Goal: Information Seeking & Learning: Learn about a topic

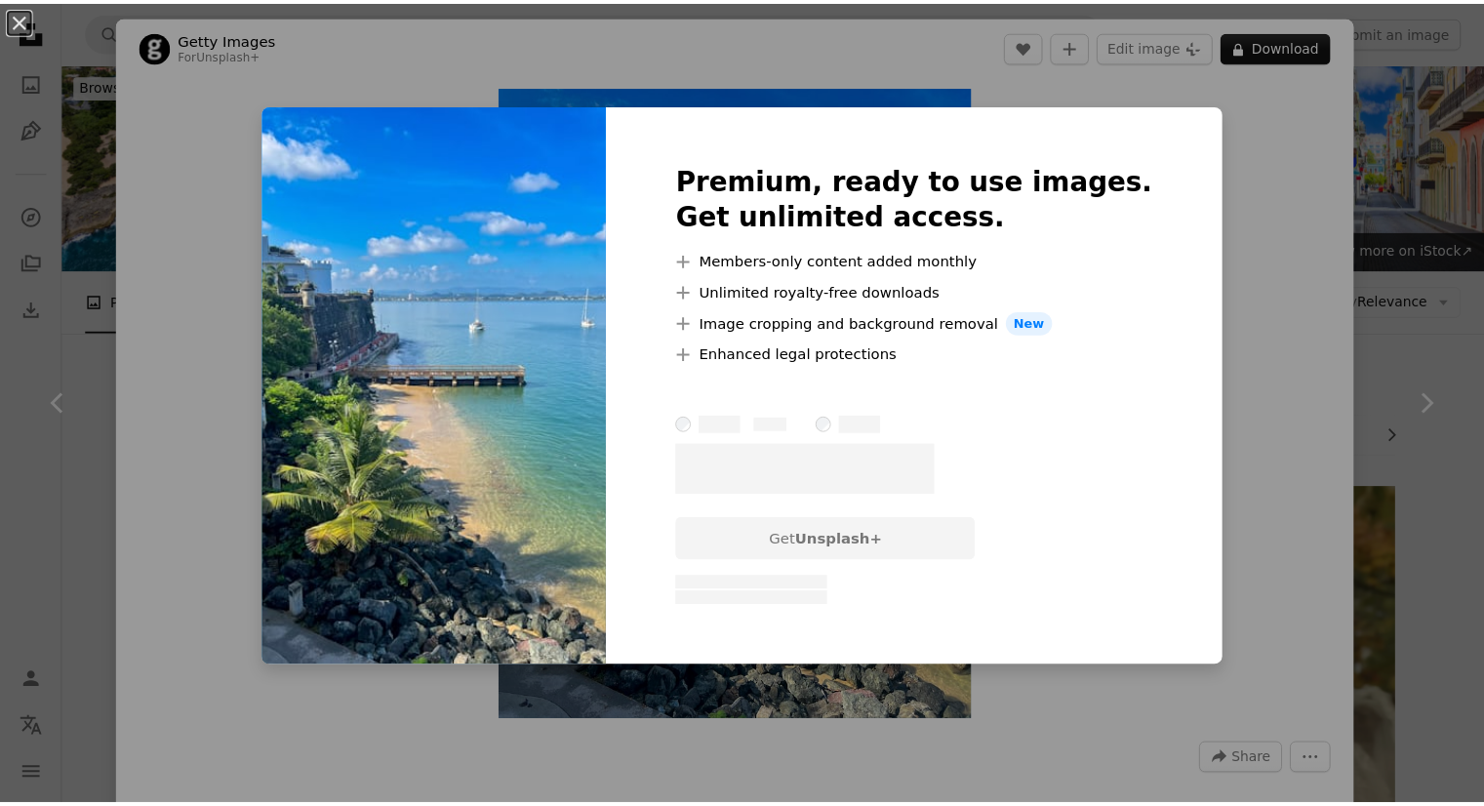
scroll to position [1952, 0]
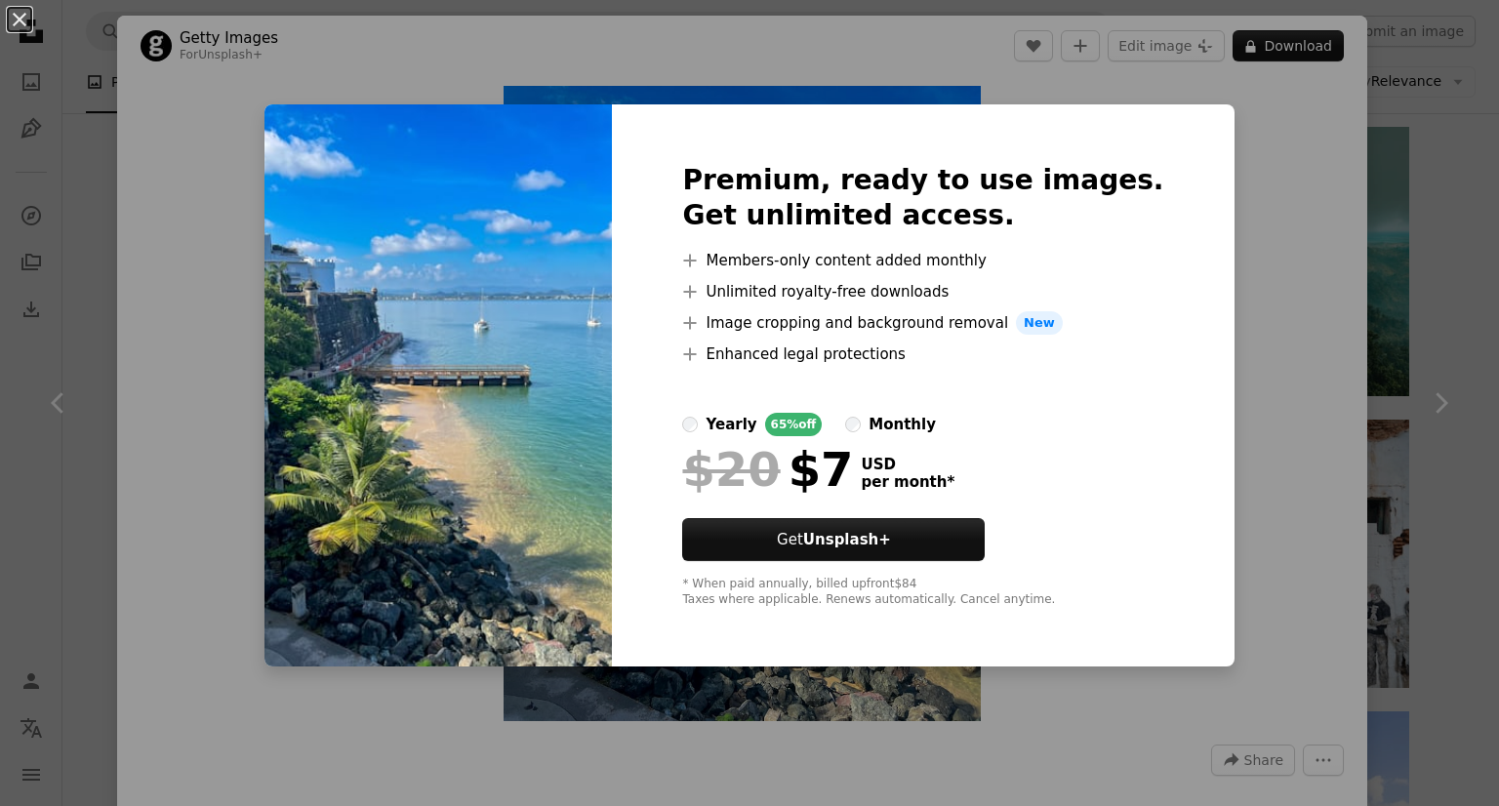
click at [16, 26] on button "An X shape" at bounding box center [19, 19] width 23 height 23
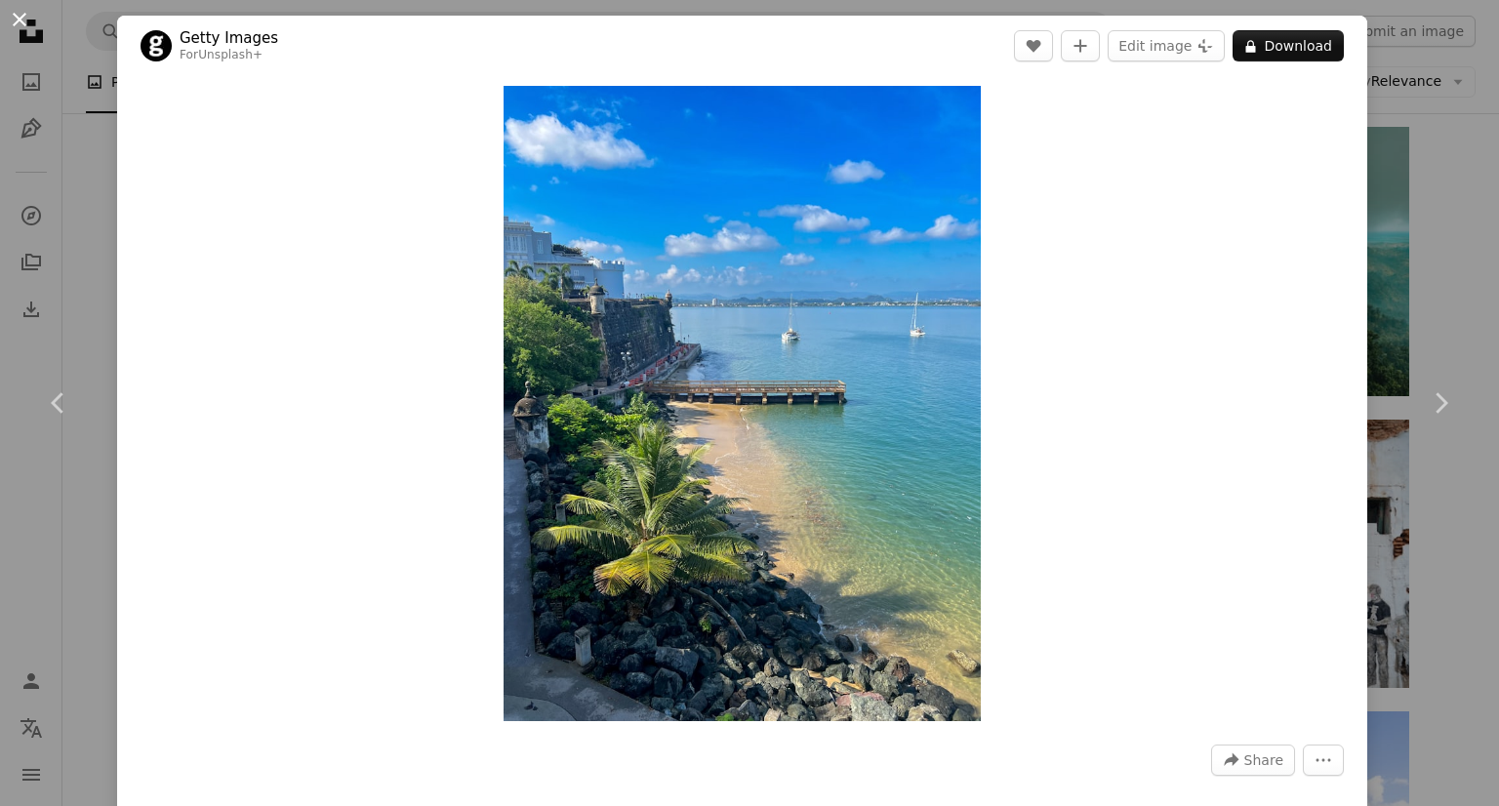
click at [16, 20] on button "An X shape" at bounding box center [19, 19] width 23 height 23
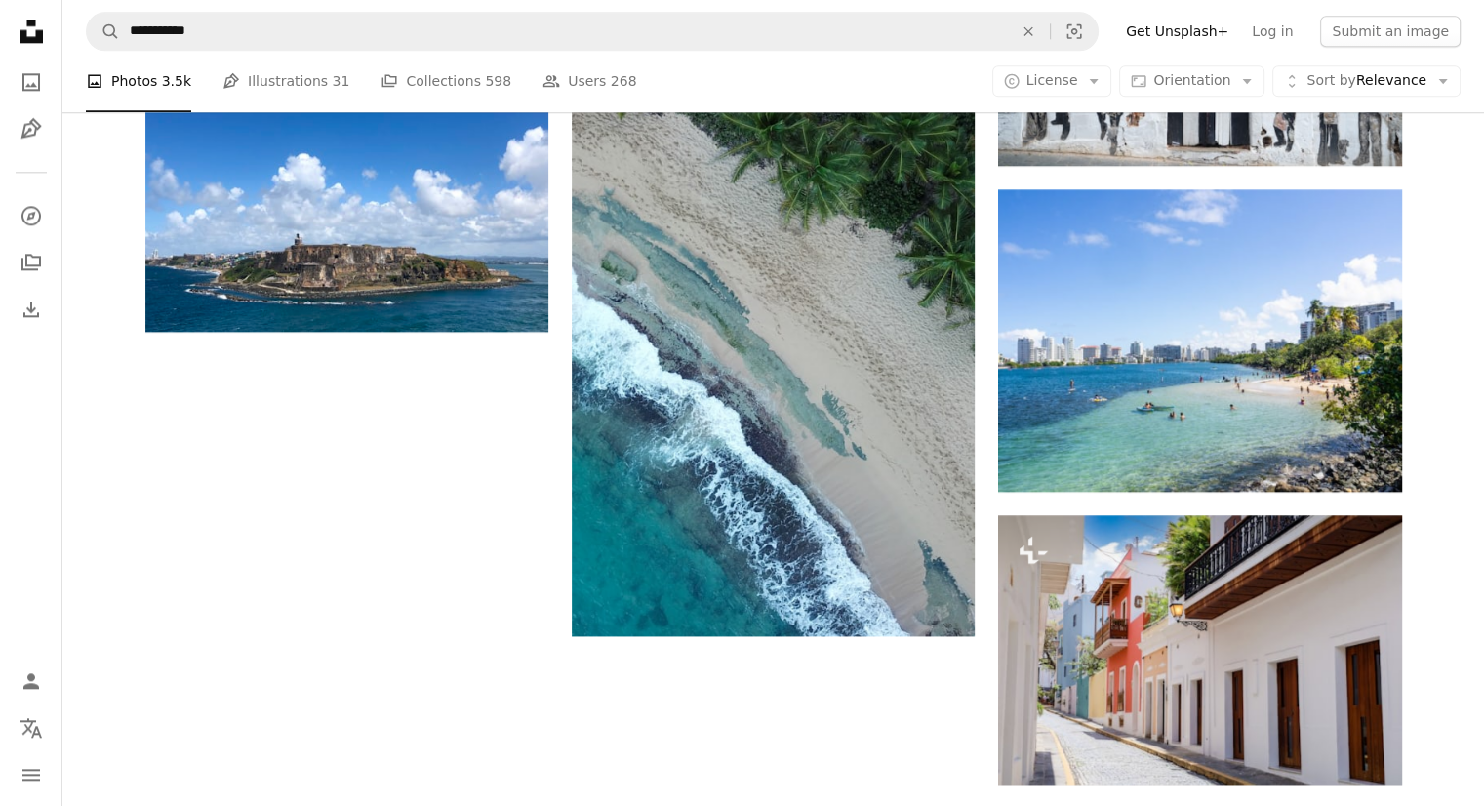
scroll to position [2440, 0]
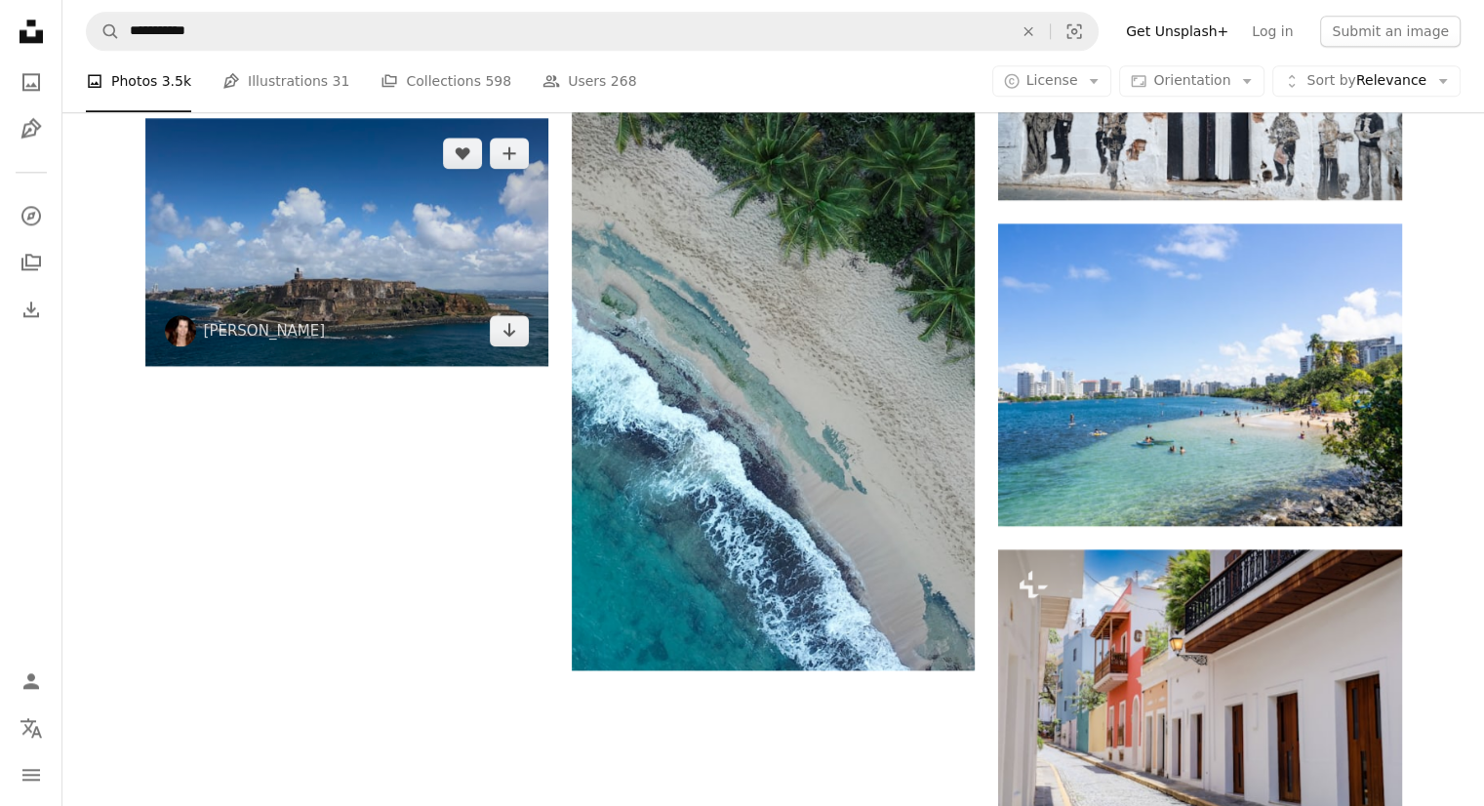
click at [371, 308] on img at bounding box center [346, 242] width 403 height 248
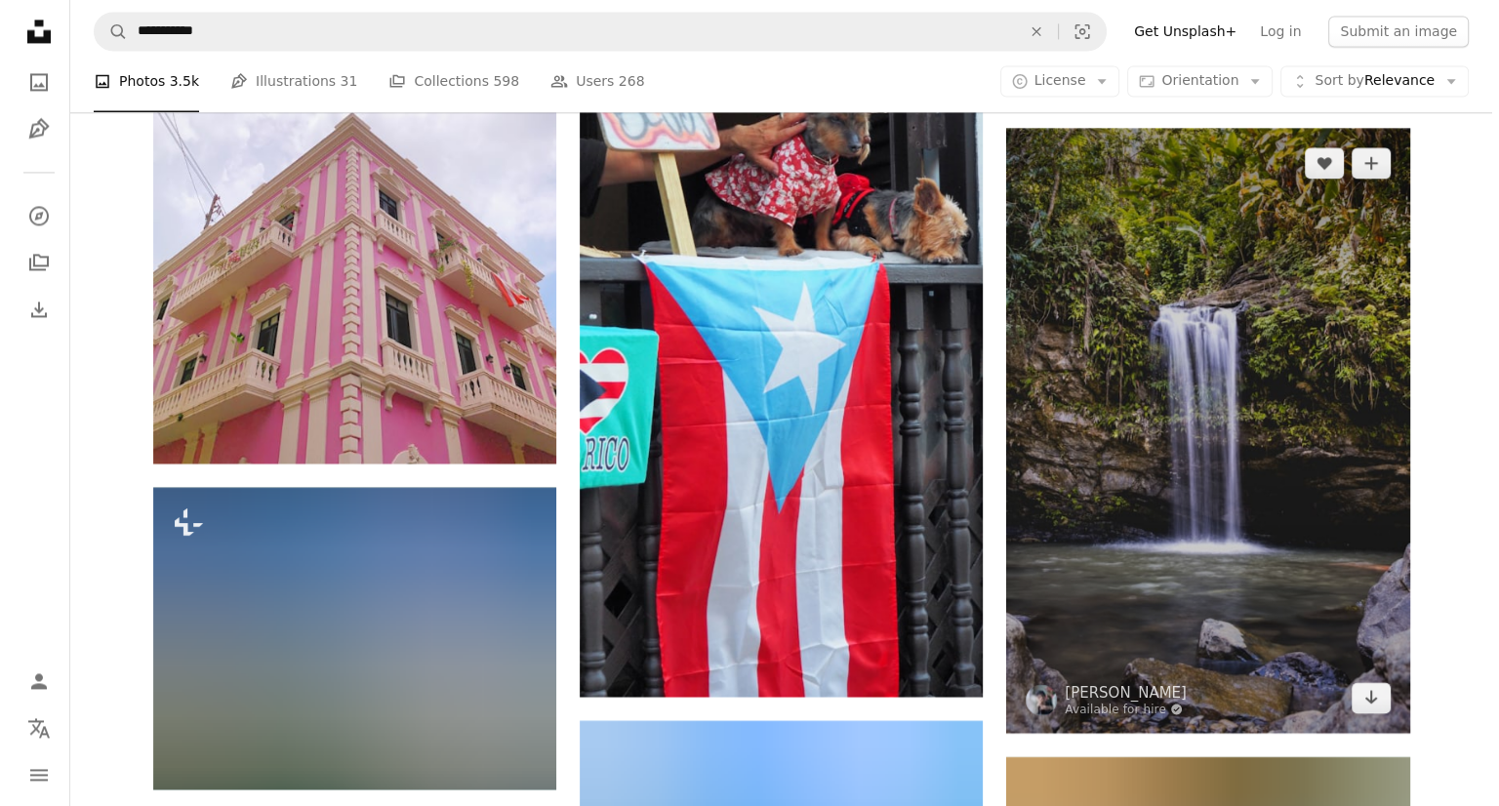
scroll to position [3123, 0]
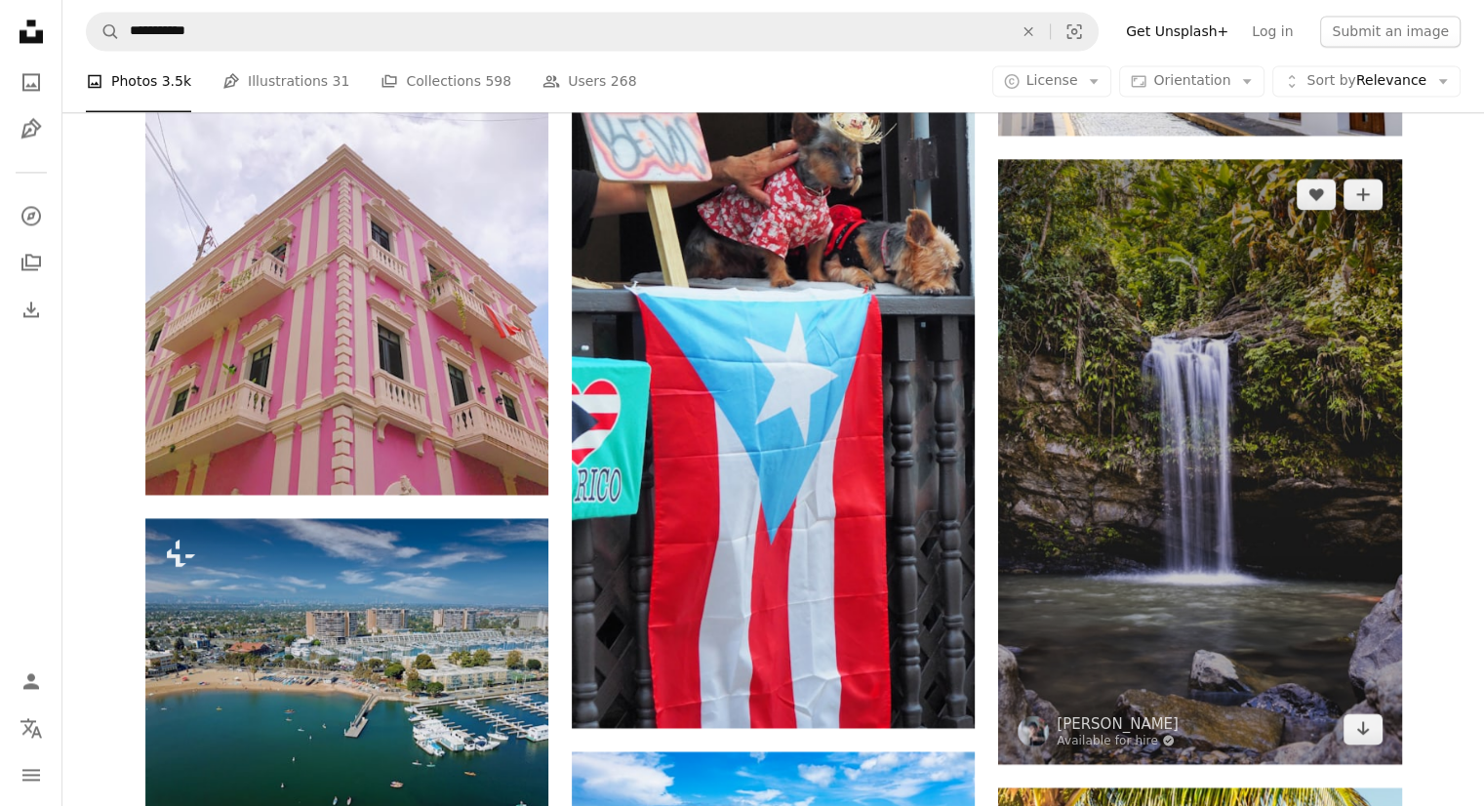
click at [1245, 367] on img at bounding box center [1199, 461] width 403 height 605
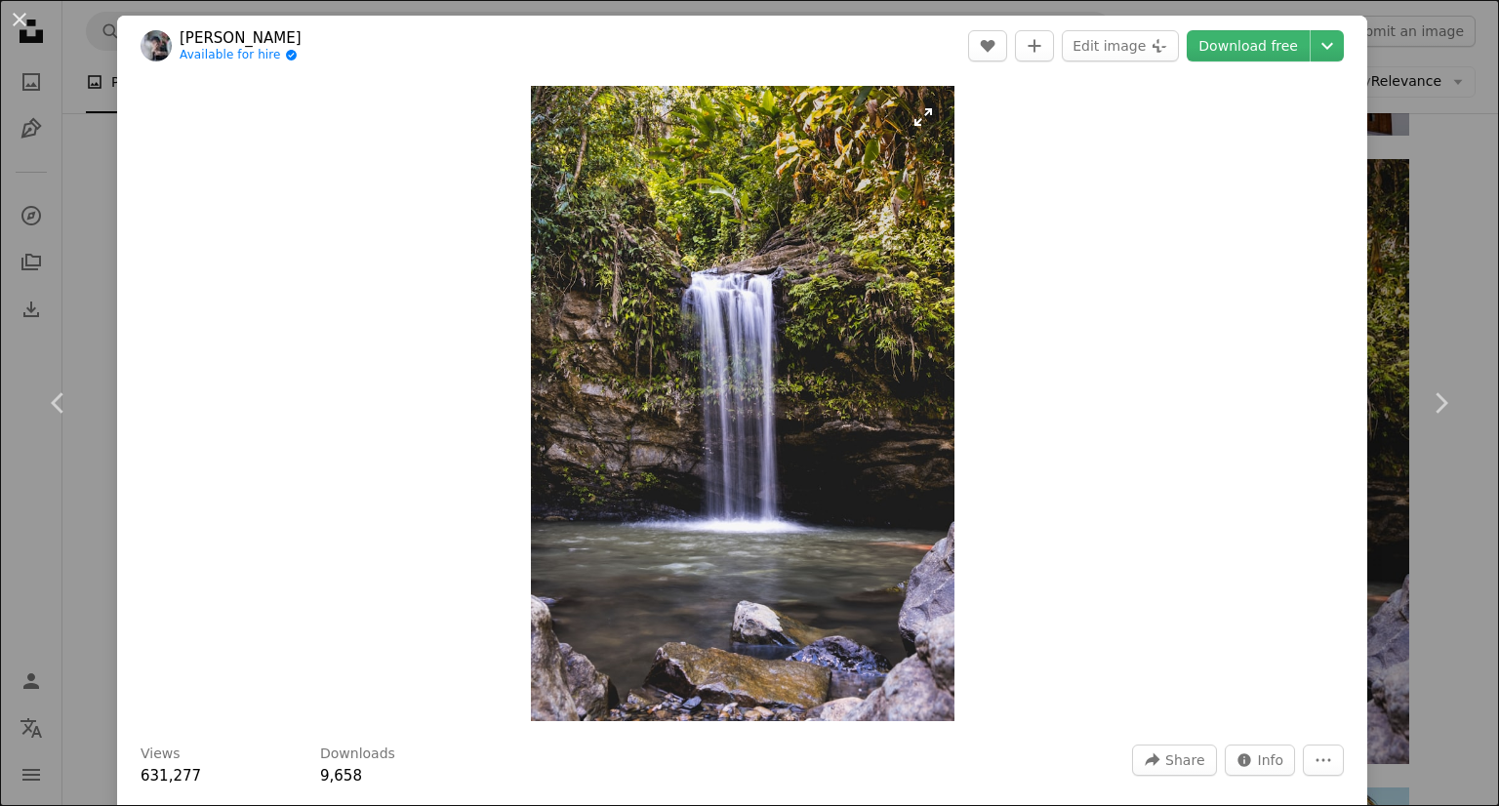
click at [868, 392] on img "Zoom in on this image" at bounding box center [743, 403] width 424 height 635
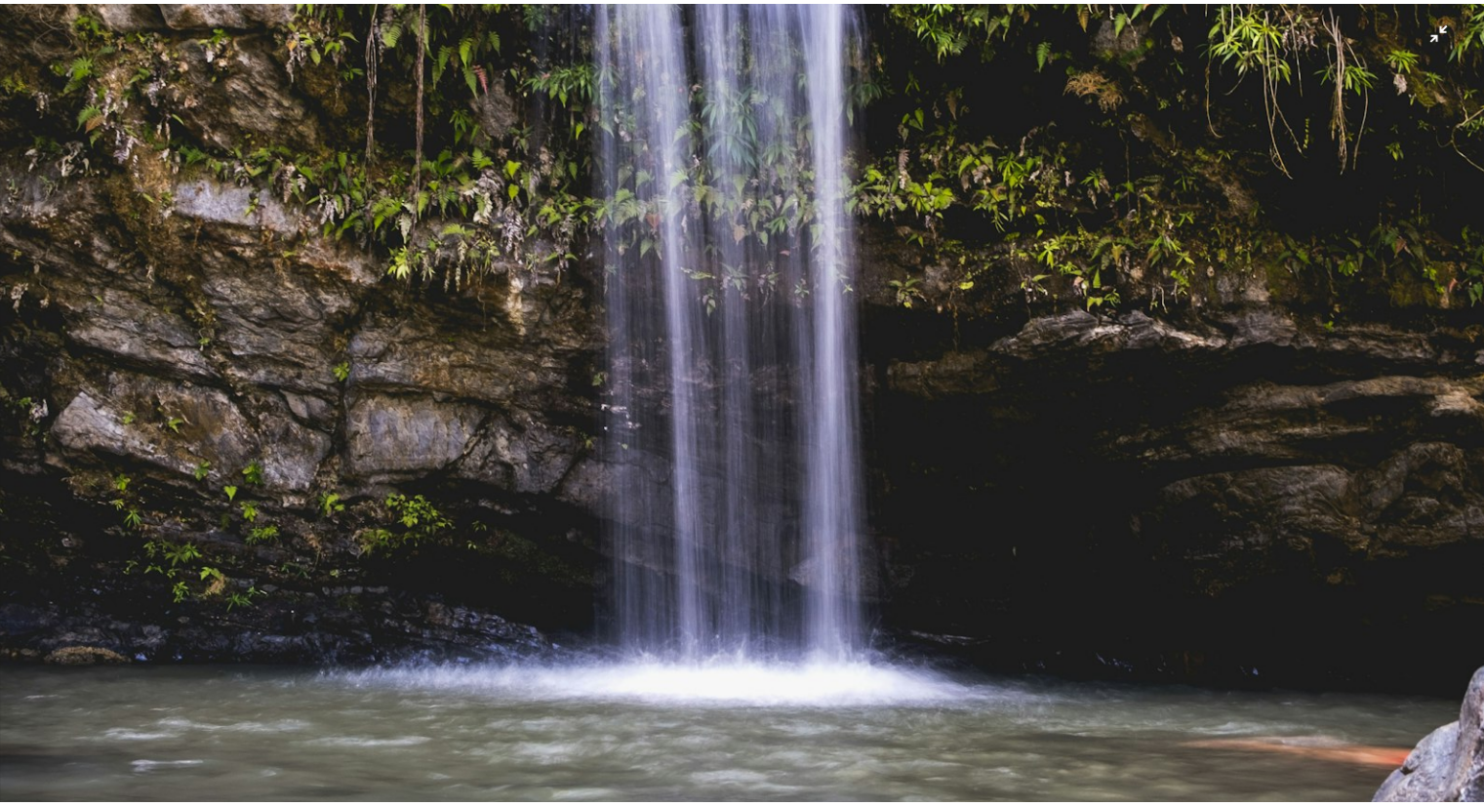
scroll to position [994, 0]
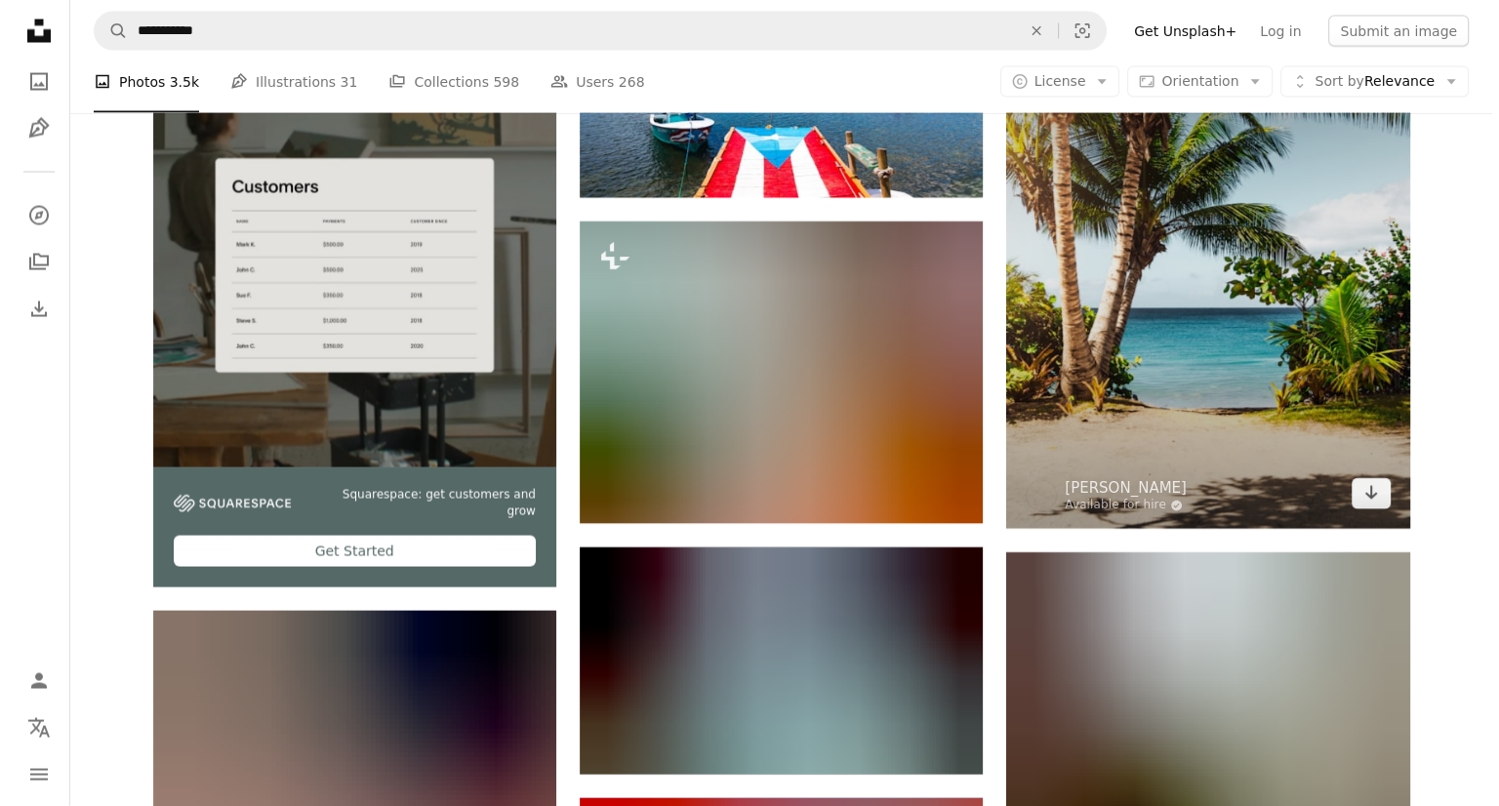
scroll to position [3904, 0]
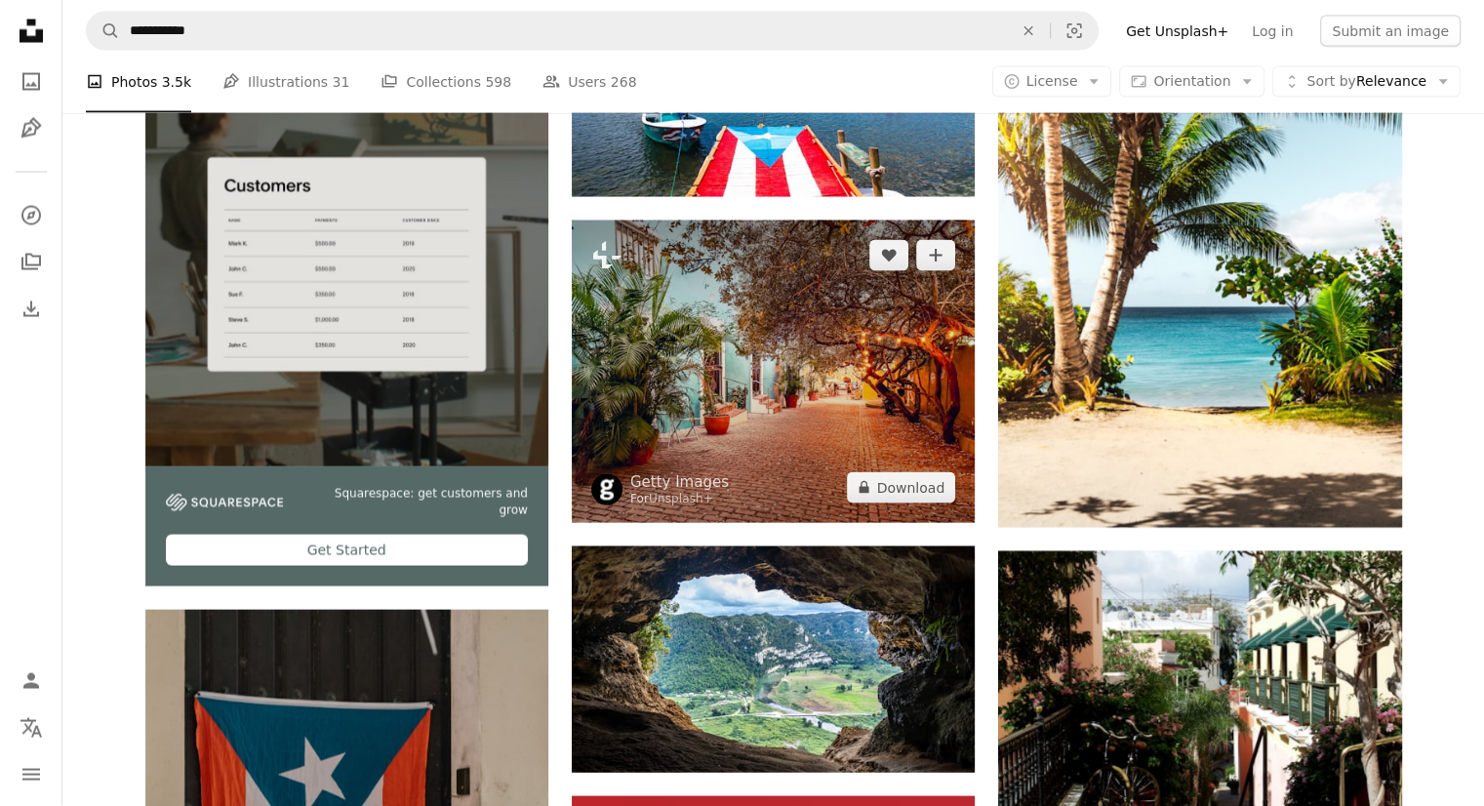
click at [816, 372] on img at bounding box center [773, 372] width 403 height 303
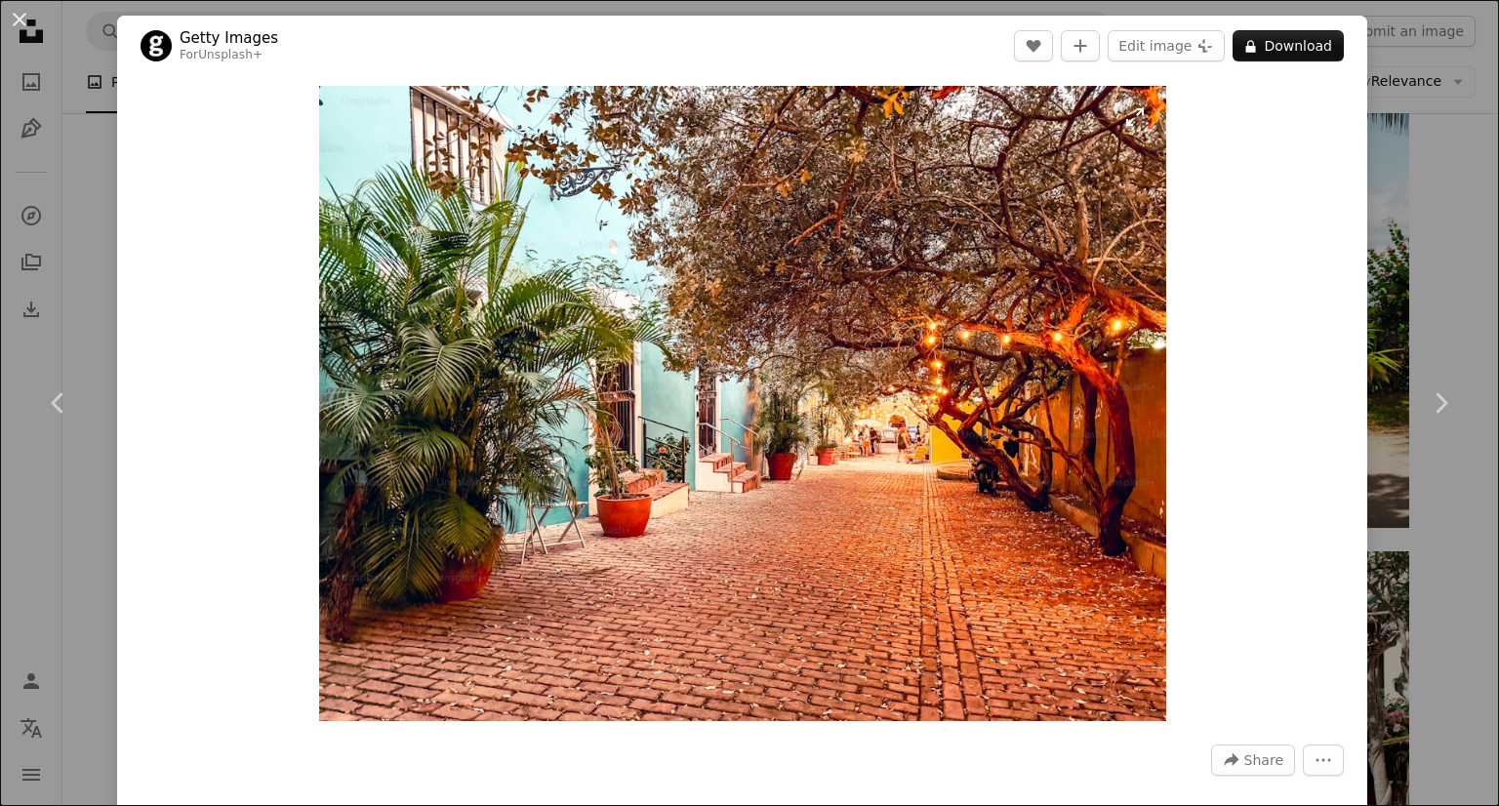
click at [816, 372] on img "Zoom in on this image" at bounding box center [742, 403] width 847 height 635
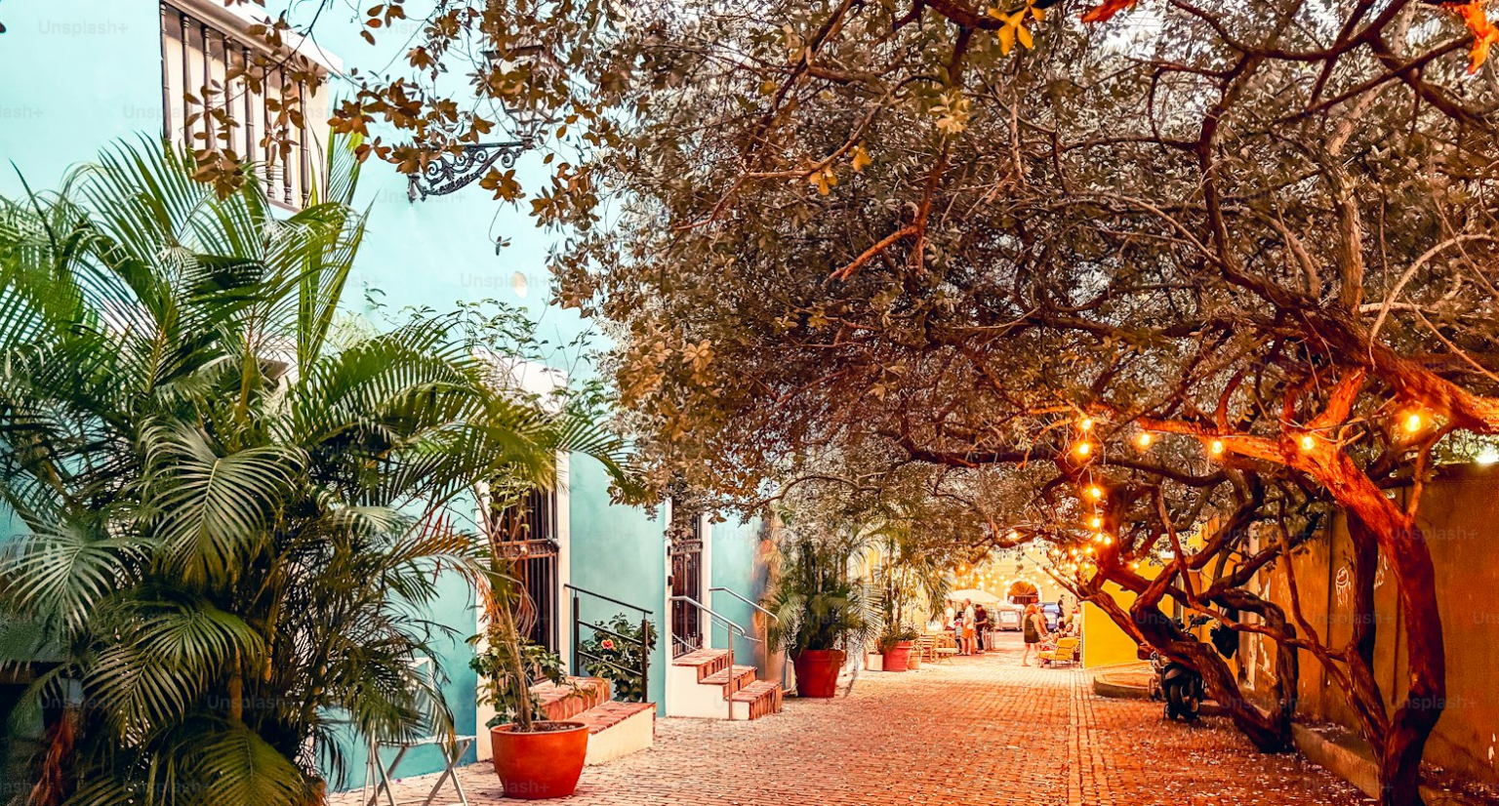
scroll to position [148, 0]
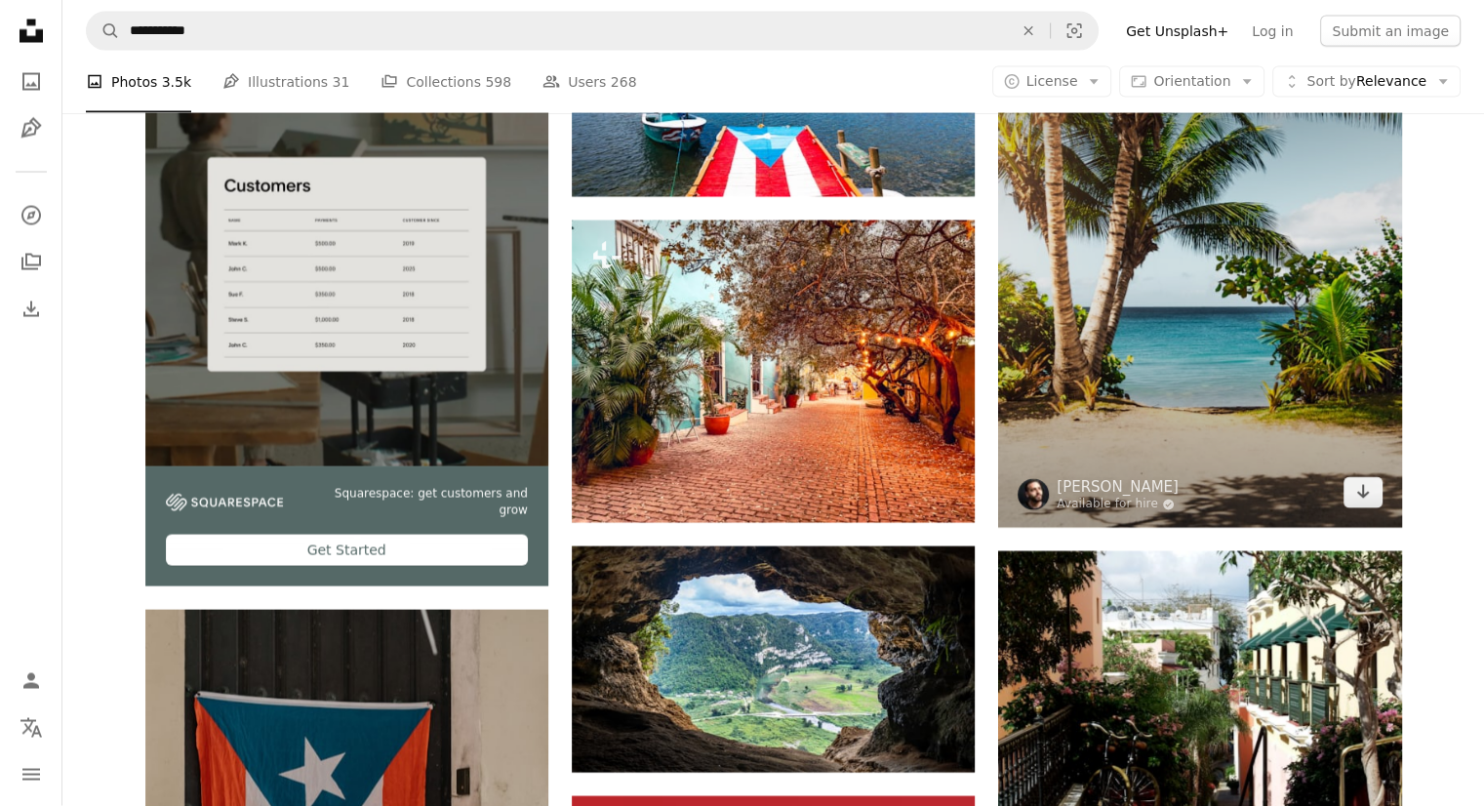
click at [1312, 337] on img at bounding box center [1199, 268] width 403 height 522
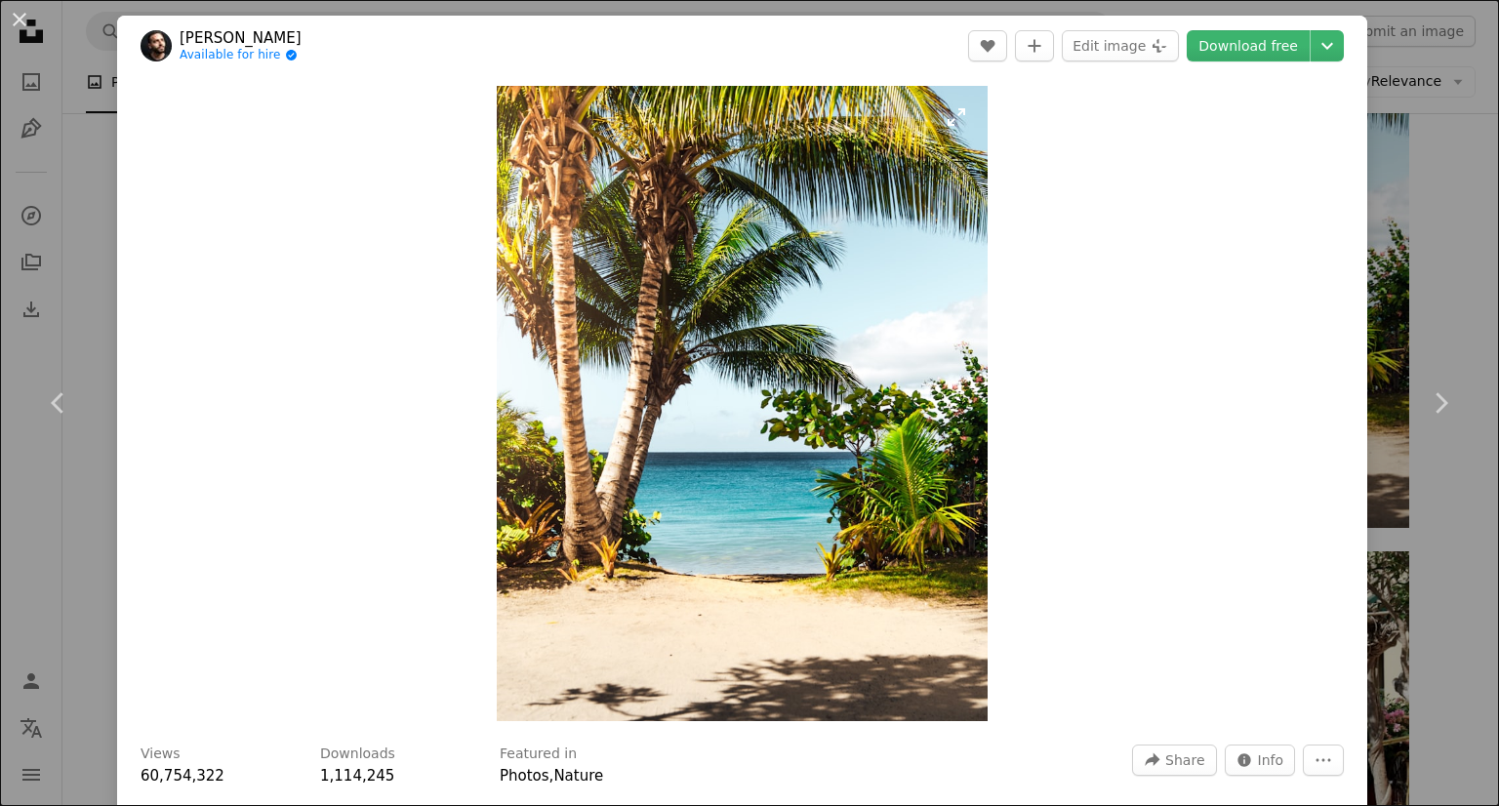
click at [836, 333] on img "Zoom in on this image" at bounding box center [742, 403] width 491 height 635
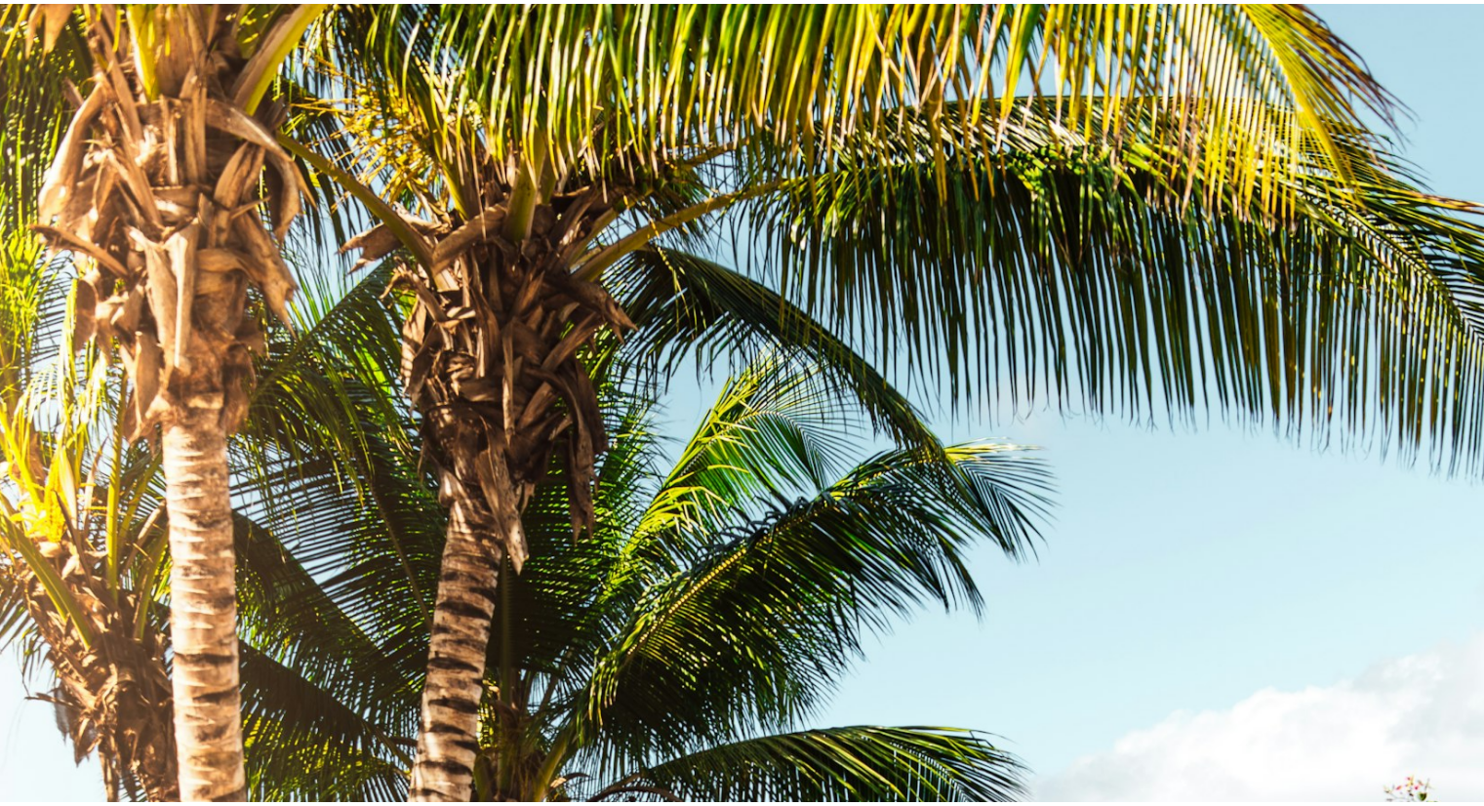
scroll to position [549, 0]
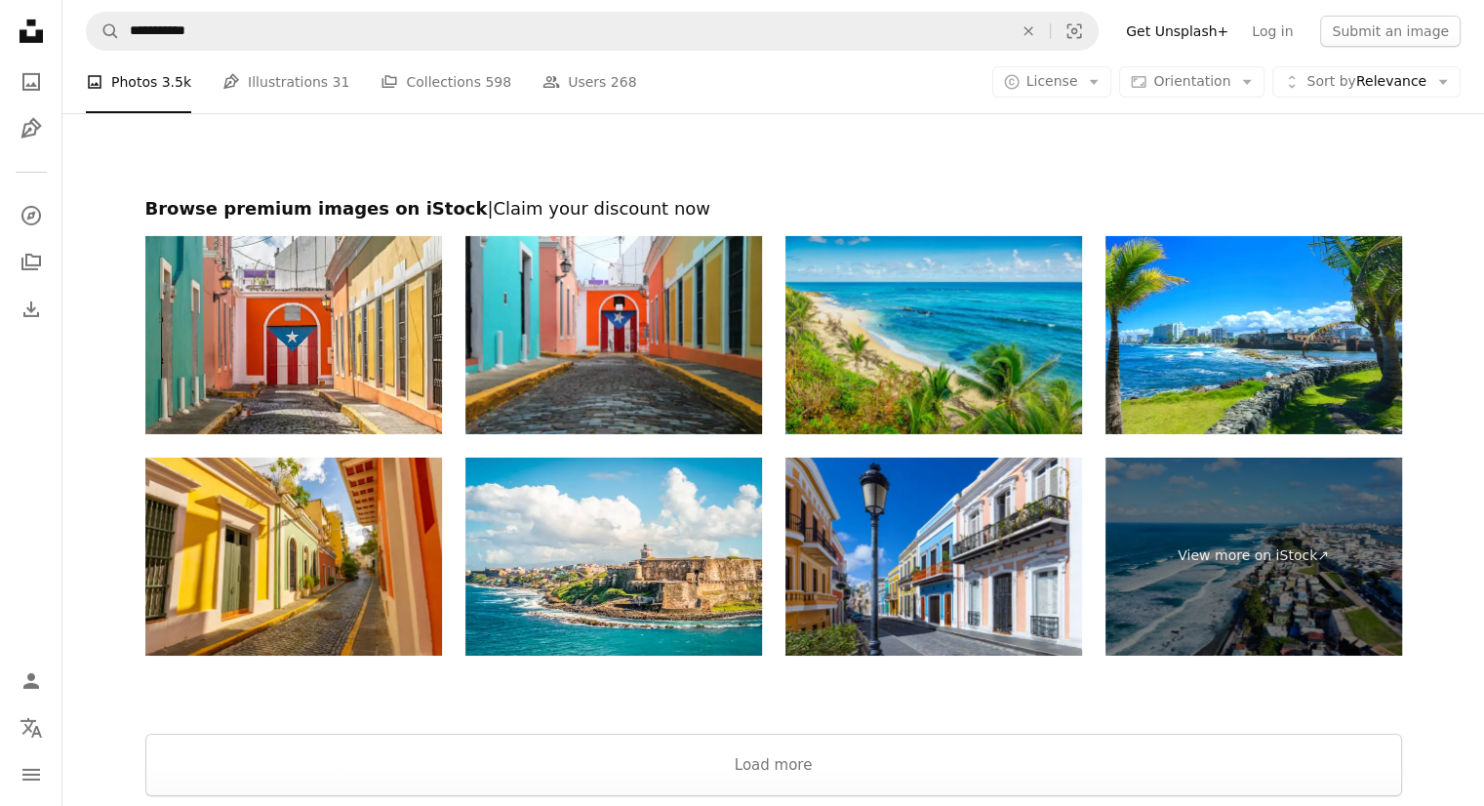
scroll to position [6637, 0]
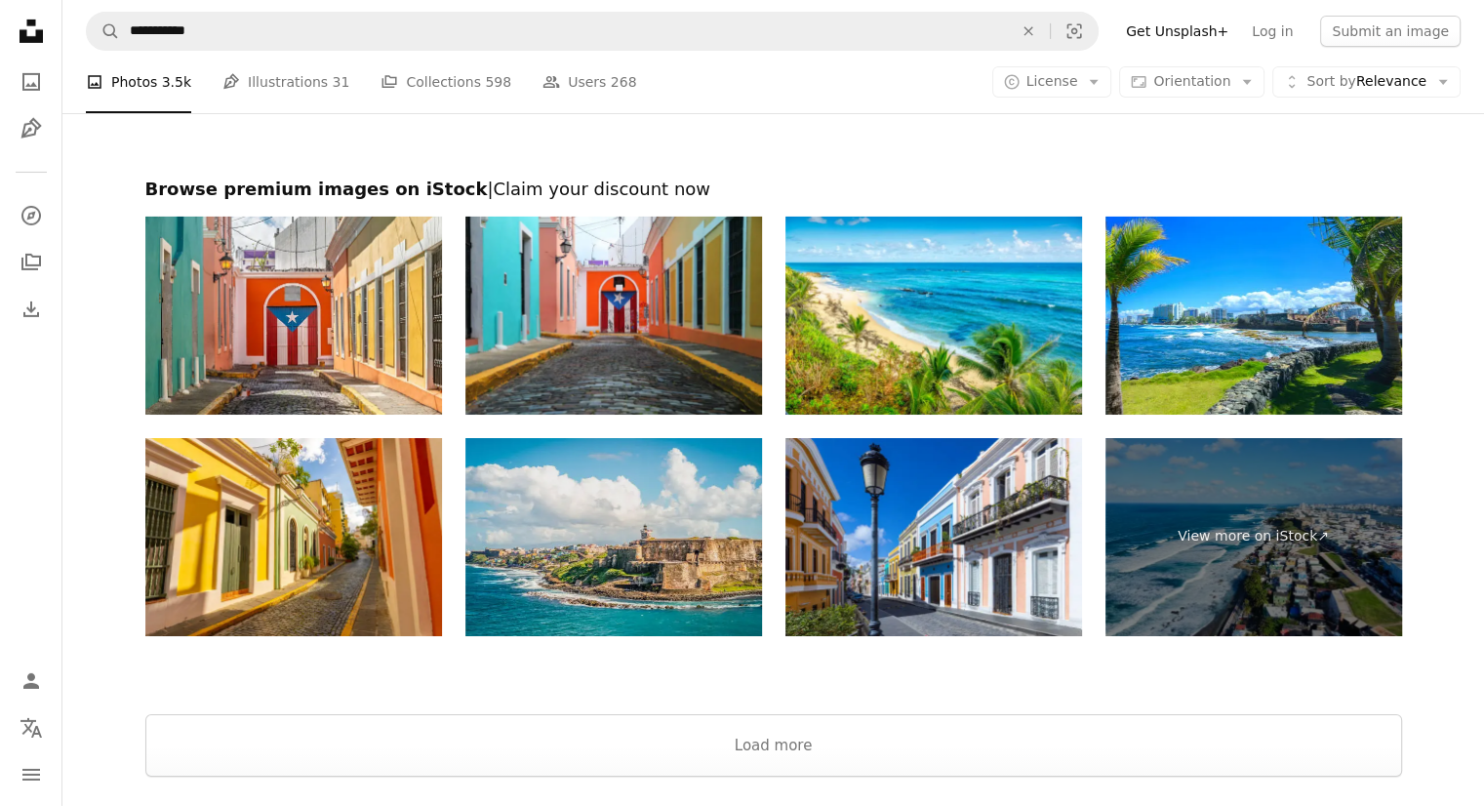
click at [648, 549] on img at bounding box center [614, 537] width 297 height 198
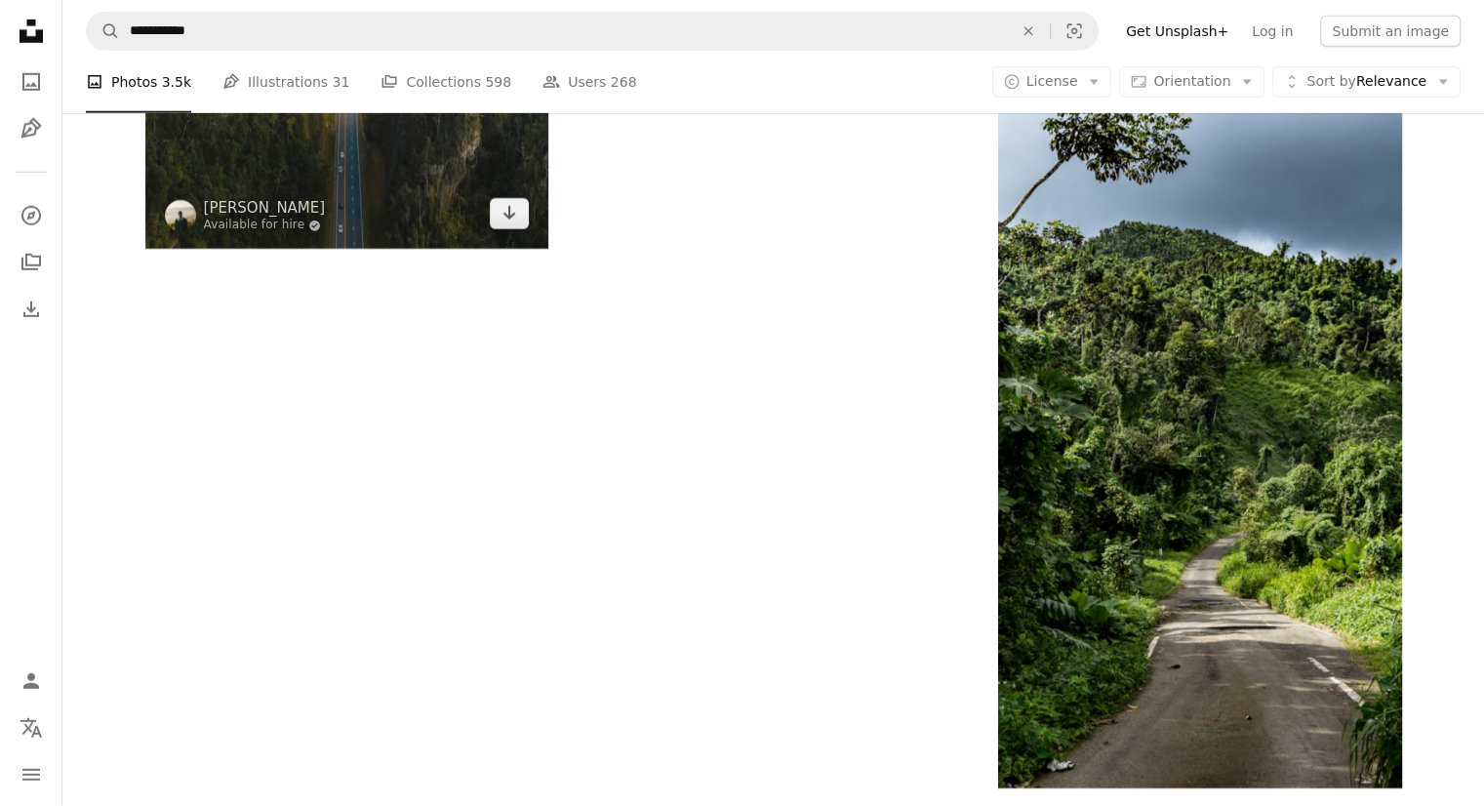
scroll to position [5856, 0]
